Goal: Task Accomplishment & Management: Complete application form

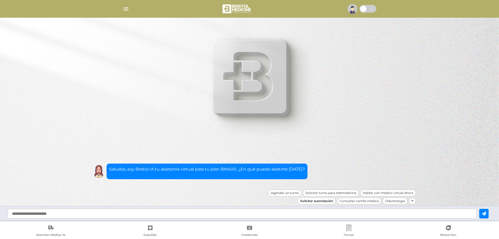
click at [324, 201] on div "Solicitar autorización" at bounding box center [317, 201] width 38 height 7
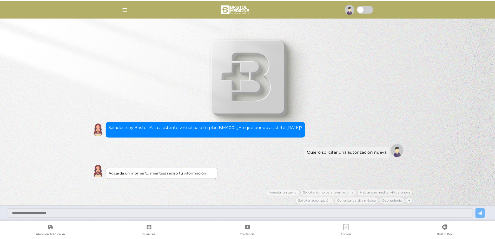
scroll to position [1, 0]
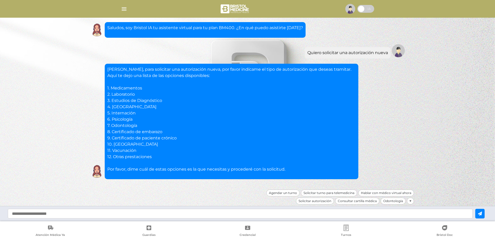
click at [84, 214] on input "text" at bounding box center [240, 214] width 465 height 10
type input "*"
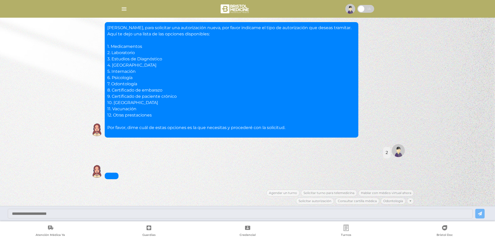
scroll to position [49, 0]
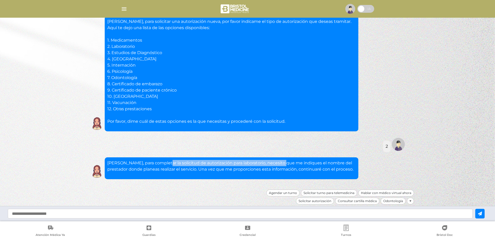
drag, startPoint x: 165, startPoint y: 161, endPoint x: 302, endPoint y: 158, distance: 136.8
click at [290, 158] on div "Marcos, para completar la solicitud de autorización para laboratorio, necesito …" at bounding box center [232, 168] width 254 height 22
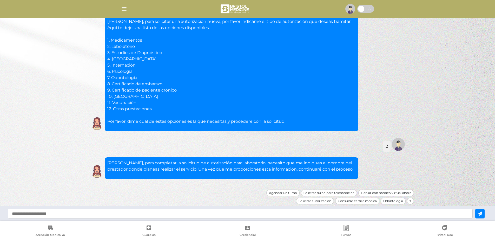
click at [305, 161] on p "Marcos, para completar la solicitud de autorización para laboratorio, necesito …" at bounding box center [231, 166] width 249 height 12
click at [139, 214] on input "text" at bounding box center [240, 214] width 465 height 10
drag, startPoint x: 122, startPoint y: 217, endPoint x: 123, endPoint y: 215, distance: 2.6
click at [122, 217] on input "text" at bounding box center [240, 214] width 465 height 10
paste input "**********"
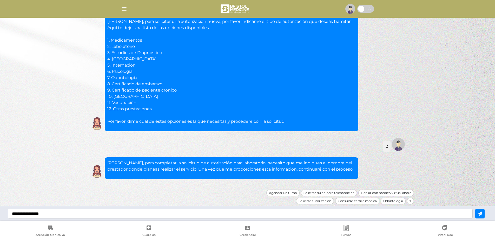
type input "**********"
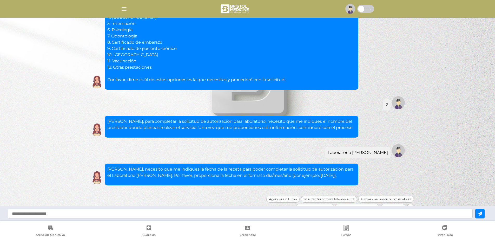
scroll to position [97, 0]
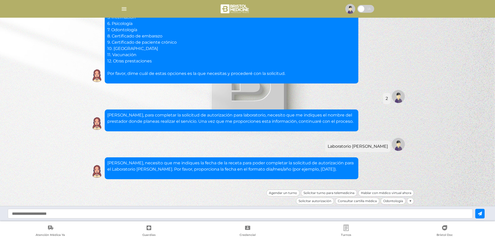
click at [102, 210] on input "text" at bounding box center [240, 214] width 465 height 10
type input "**********"
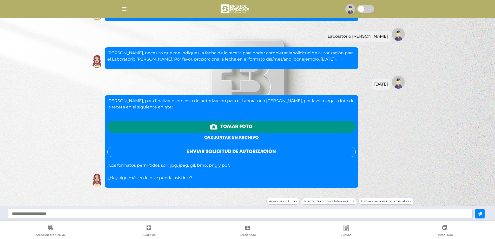
scroll to position [215, 0]
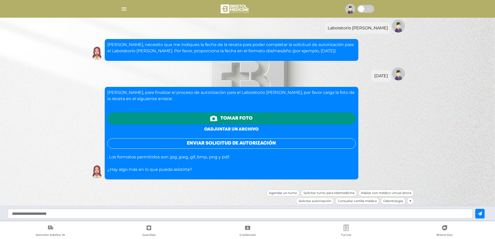
click at [226, 127] on link "o adjuntar un archivo" at bounding box center [231, 129] width 54 height 4
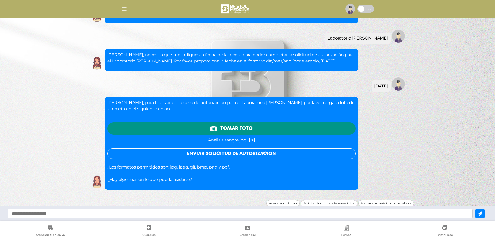
scroll to position [216, 0]
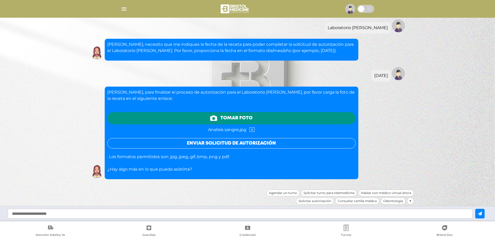
click at [240, 143] on button "Enviar solicitud de autorización" at bounding box center [231, 143] width 249 height 10
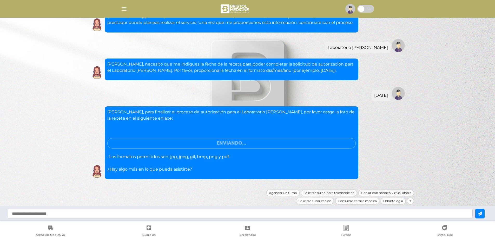
scroll to position [180, 0]
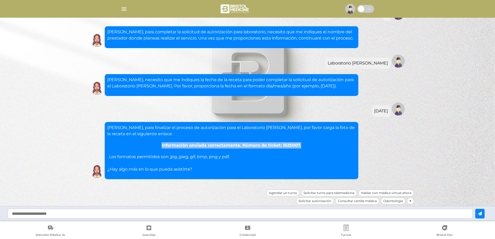
drag, startPoint x: 301, startPoint y: 145, endPoint x: 158, endPoint y: 145, distance: 143.8
click at [158, 145] on div "Información enviada correctamente. Número de ticket: 1625007." at bounding box center [231, 145] width 249 height 6
click at [202, 153] on div "Marcos, para finalizar el proceso de autorización para el Laboratorio Rossi, po…" at bounding box center [231, 149] width 249 height 48
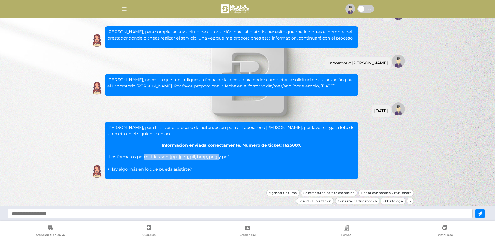
drag, startPoint x: 152, startPoint y: 154, endPoint x: 238, endPoint y: 157, distance: 86.3
click at [225, 157] on div "Marcos, para finalizar el proceso de autorización para el Laboratorio Rossi, po…" at bounding box center [231, 149] width 249 height 48
click at [251, 156] on div "Marcos, para finalizar el proceso de autorización para el Laboratorio Rossi, po…" at bounding box center [231, 149] width 249 height 48
click at [396, 201] on div "Odontología" at bounding box center [393, 201] width 25 height 7
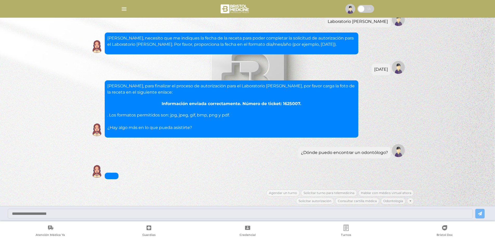
scroll to position [234, 0]
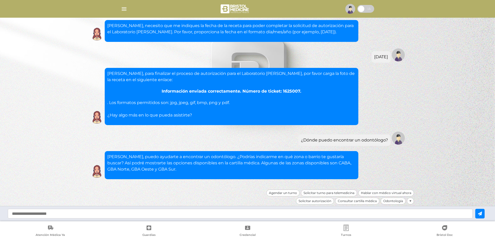
click at [135, 212] on input "text" at bounding box center [240, 214] width 465 height 10
type input "*******"
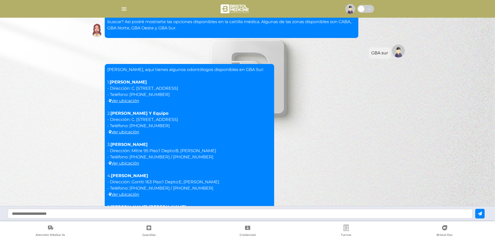
scroll to position [457, 0]
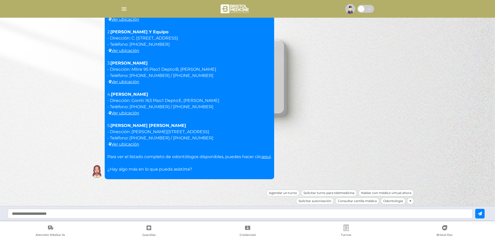
click at [298, 114] on div "Marcos, aquí tienes algunos odontólogos disponibles en GBA Sur: 1. Tau Ludmila …" at bounding box center [247, 81] width 317 height 197
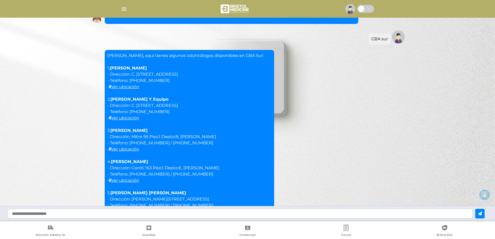
scroll to position [405, 0]
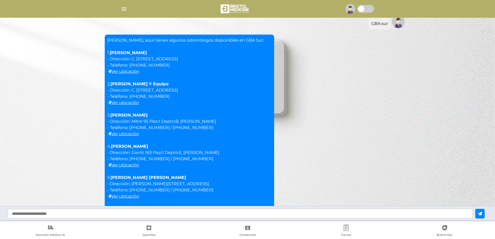
drag, startPoint x: 208, startPoint y: 151, endPoint x: 147, endPoint y: 152, distance: 61.4
click at [142, 152] on p "Marcos, aquí tienes algunos odontólogos disponibles en GBA Sur: 1. Tau Ludmila …" at bounding box center [189, 130] width 164 height 187
click at [155, 152] on p "Marcos, aquí tienes algunos odontólogos disponibles en GBA Sur: 1. Tau Ludmila …" at bounding box center [189, 130] width 164 height 187
drag, startPoint x: 139, startPoint y: 161, endPoint x: 130, endPoint y: 158, distance: 9.7
click at [130, 158] on p "Marcos, aquí tienes algunos odontólogos disponibles en GBA Sur: 1. Tau Ludmila …" at bounding box center [189, 130] width 164 height 187
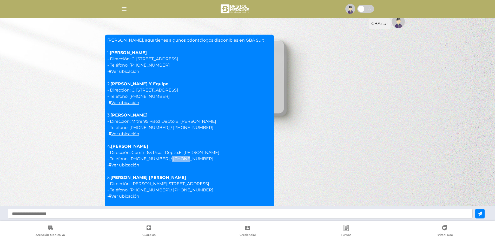
drag, startPoint x: 167, startPoint y: 158, endPoint x: 156, endPoint y: 157, distance: 10.4
click at [156, 157] on p "Marcos, aquí tienes algunos odontólogos disponibles en GBA Sur: 1. Tau Ludmila …" at bounding box center [189, 130] width 164 height 187
click at [177, 157] on p "Marcos, aquí tienes algunos odontólogos disponibles en GBA Sur: 1. Tau Ludmila …" at bounding box center [189, 130] width 164 height 187
drag, startPoint x: 176, startPoint y: 158, endPoint x: 155, endPoint y: 158, distance: 20.8
click at [155, 158] on p "Marcos, aquí tienes algunos odontólogos disponibles en GBA Sur: 1. Tau Ludmila …" at bounding box center [189, 130] width 164 height 187
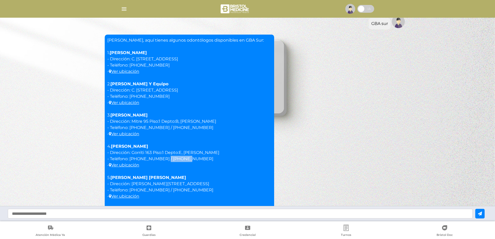
copy p "4293-5548"
drag, startPoint x: 153, startPoint y: 96, endPoint x: 138, endPoint y: 96, distance: 15.1
click at [130, 95] on p "Marcos, aquí tienes algunos odontólogos disponibles en GBA Sur: 1. Tau Ludmila …" at bounding box center [189, 130] width 164 height 187
copy p "4238-2102"
drag, startPoint x: 149, startPoint y: 65, endPoint x: 128, endPoint y: 65, distance: 20.3
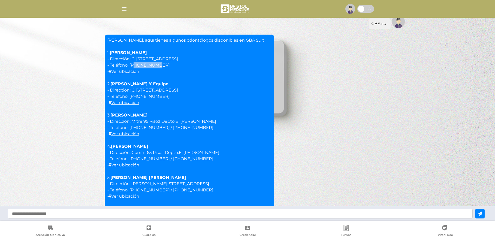
click at [128, 65] on p "Marcos, aquí tienes algunos odontólogos disponibles en GBA Sur: 1. Tau Ludmila …" at bounding box center [189, 130] width 164 height 187
drag, startPoint x: 154, startPoint y: 64, endPoint x: 130, endPoint y: 63, distance: 24.2
click at [130, 63] on p "Marcos, aquí tienes algunos odontólogos disponibles en GBA Sur: 1. Tau Ludmila …" at bounding box center [189, 130] width 164 height 187
copy p "4238-2102"
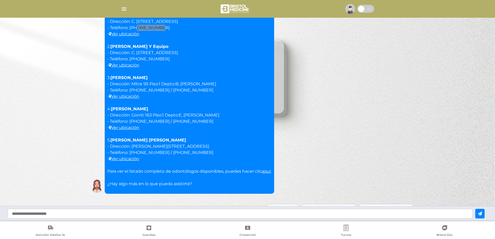
scroll to position [457, 0]
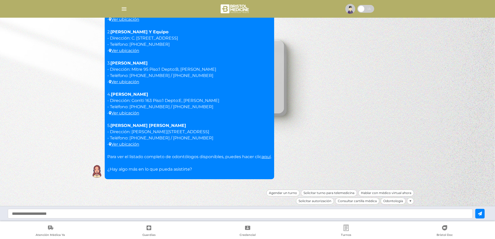
click at [408, 201] on div at bounding box center [410, 201] width 7 height 7
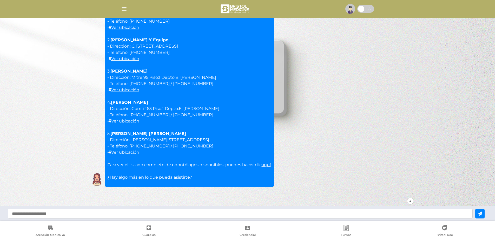
click at [412, 202] on div at bounding box center [410, 201] width 7 height 7
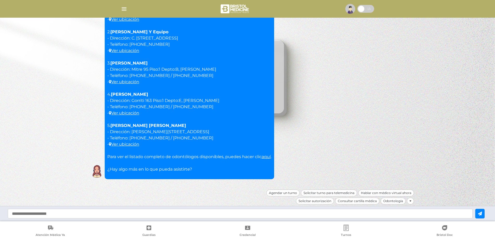
click at [331, 212] on input "text" at bounding box center [240, 214] width 465 height 10
type input "**********"
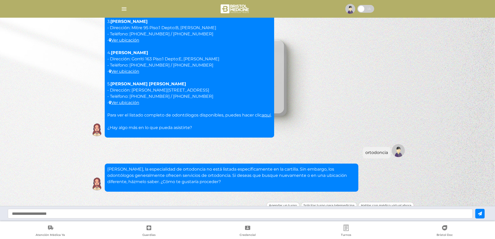
scroll to position [511, 0]
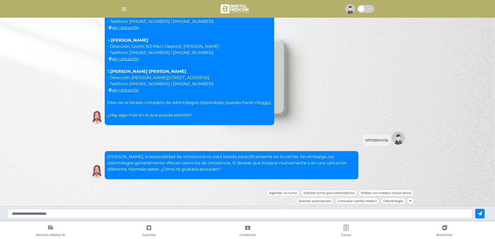
click at [265, 103] on link "aquí" at bounding box center [266, 102] width 9 height 5
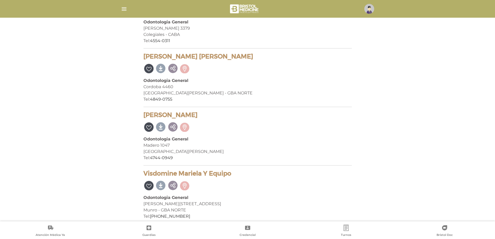
scroll to position [1118, 0]
